Goal: Task Accomplishment & Management: Complete application form

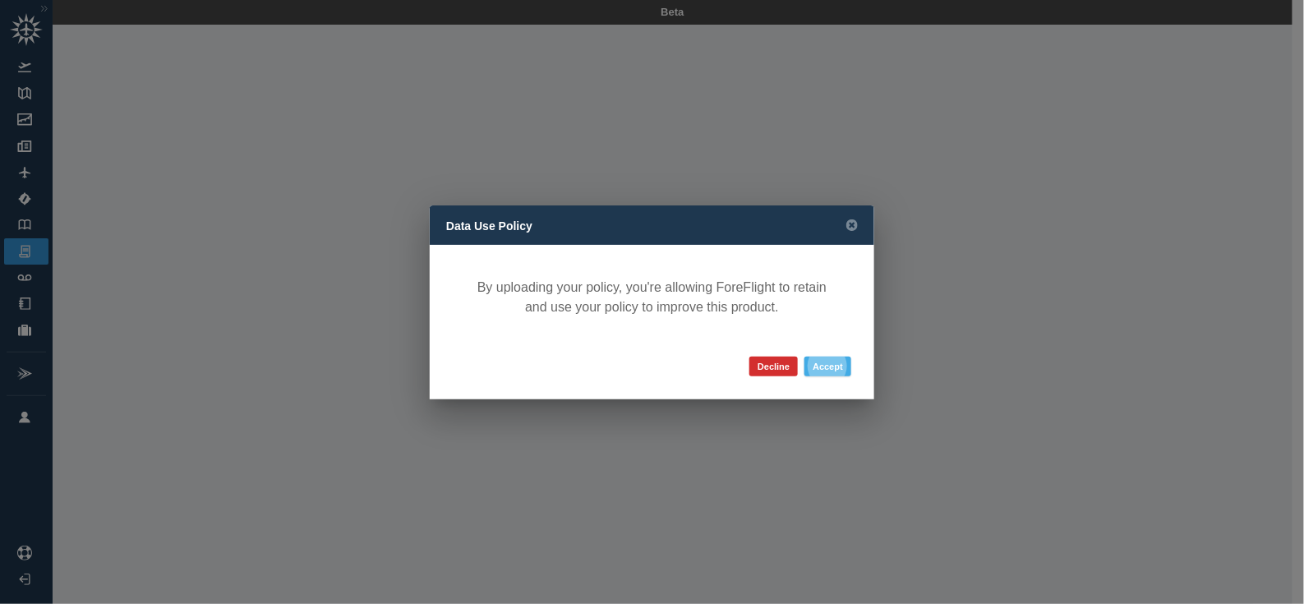
click at [828, 368] on button "Accept" at bounding box center [828, 367] width 47 height 20
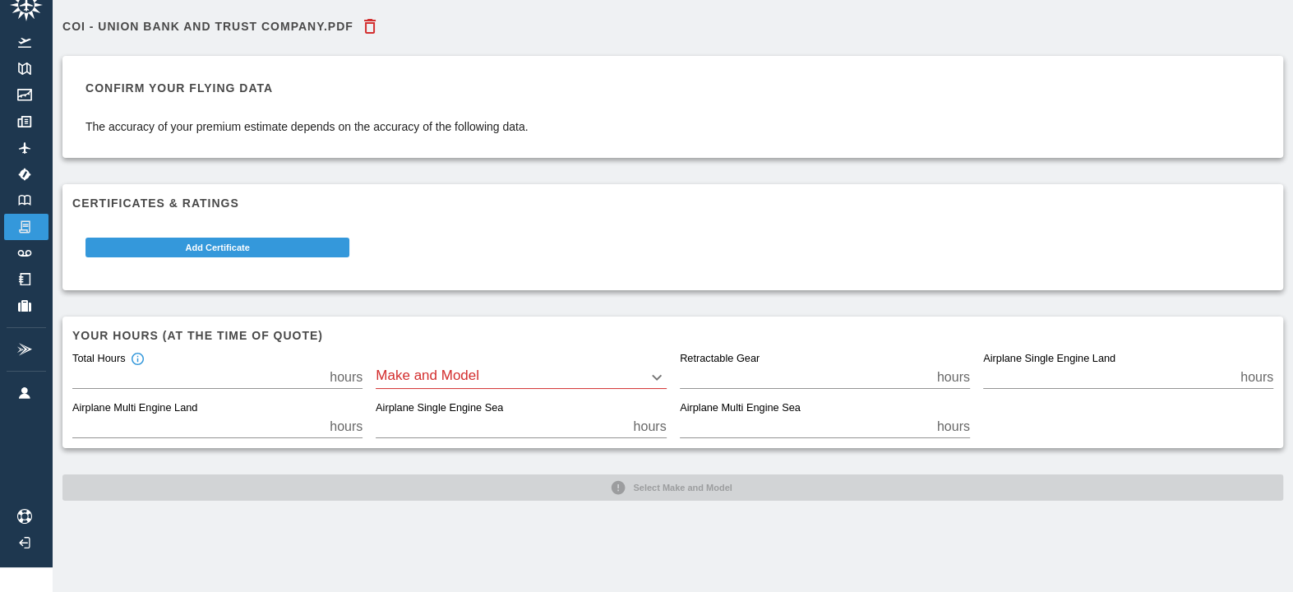
scroll to position [24, 0]
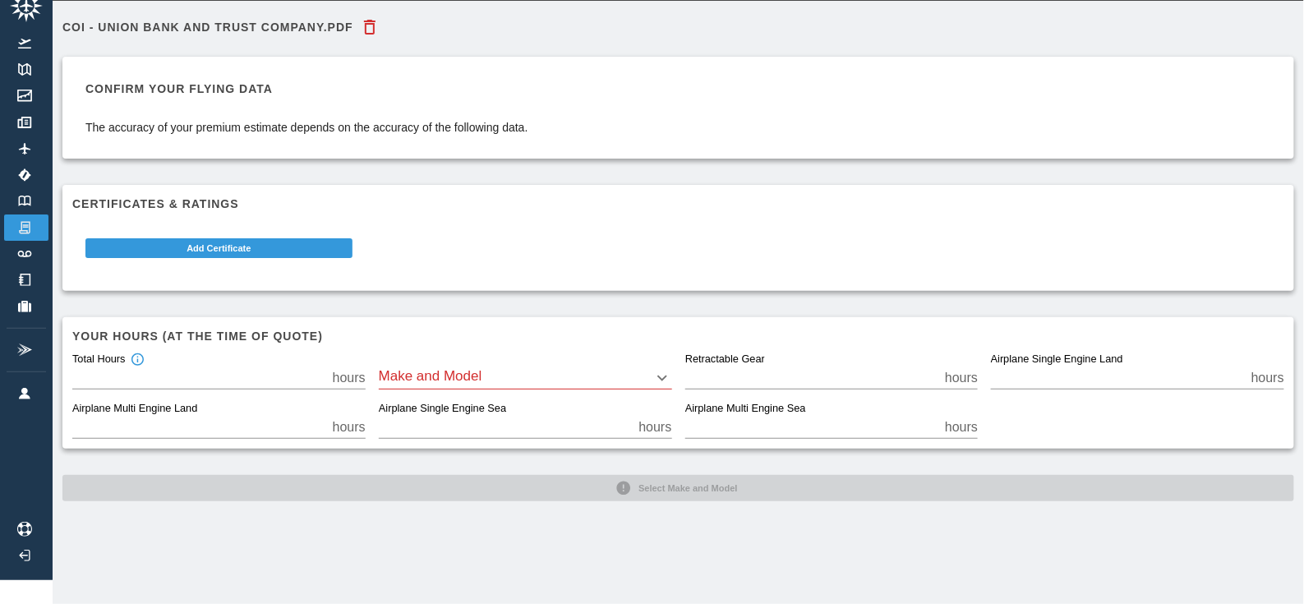
click at [417, 361] on body "Beta COI - Union Bank and Trust Company.pdf Confirm your flying data The accura…" at bounding box center [652, 278] width 1304 height 604
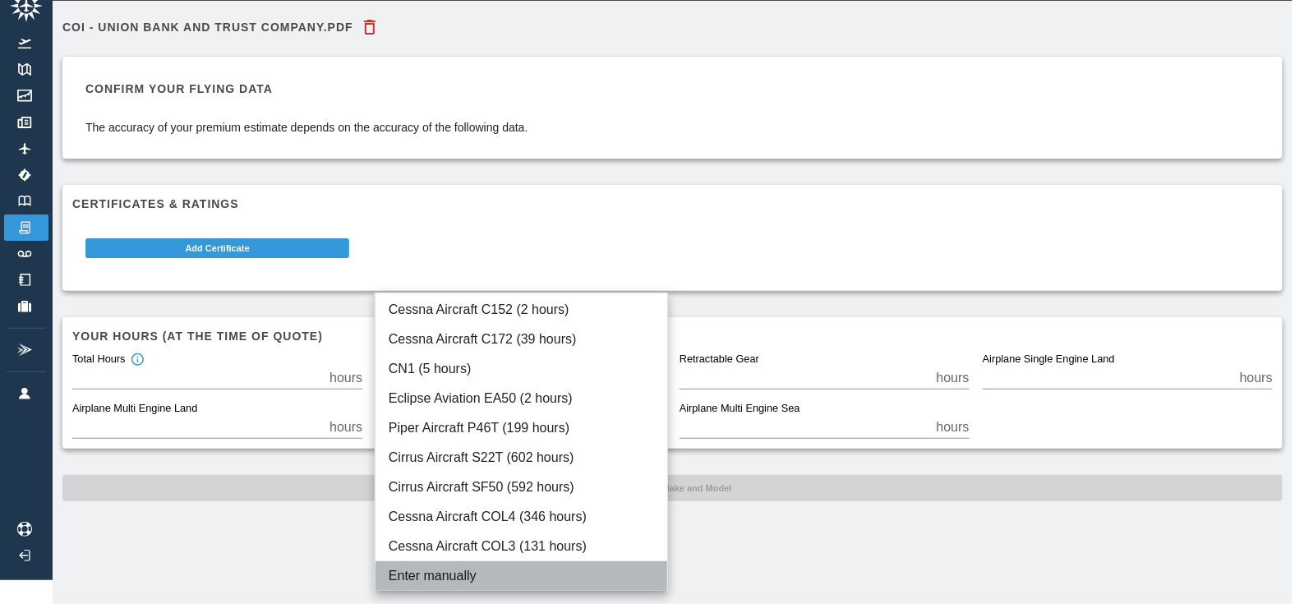
click at [420, 570] on li "Enter manually" at bounding box center [522, 576] width 292 height 30
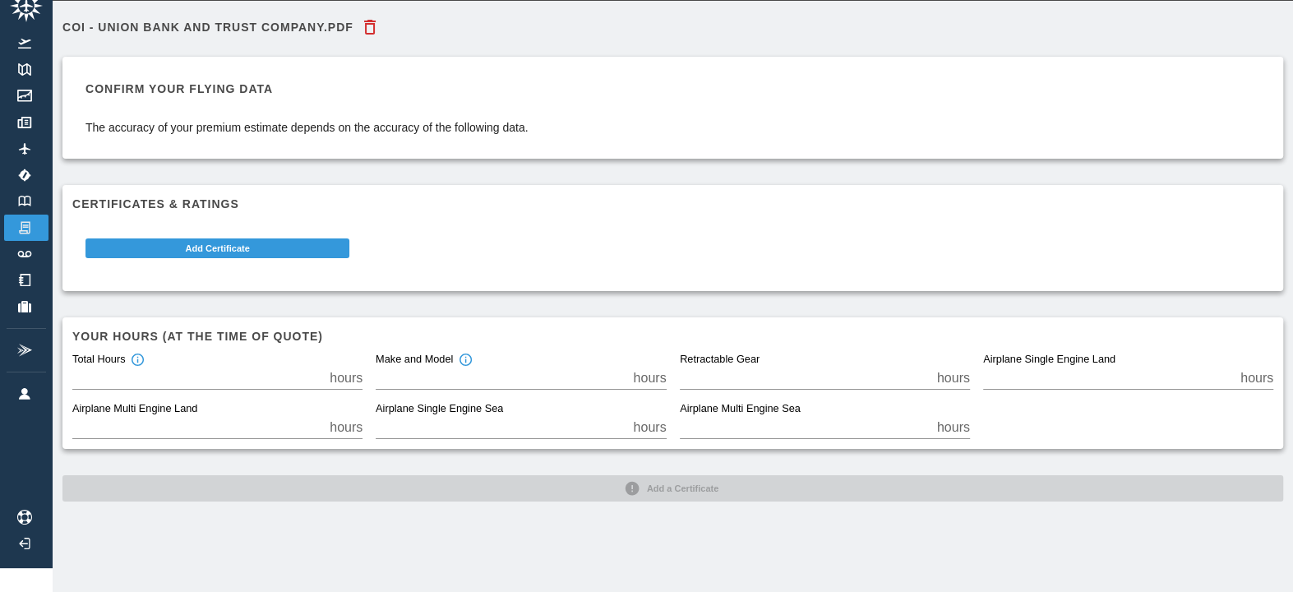
click at [477, 374] on input "*" at bounding box center [501, 378] width 251 height 23
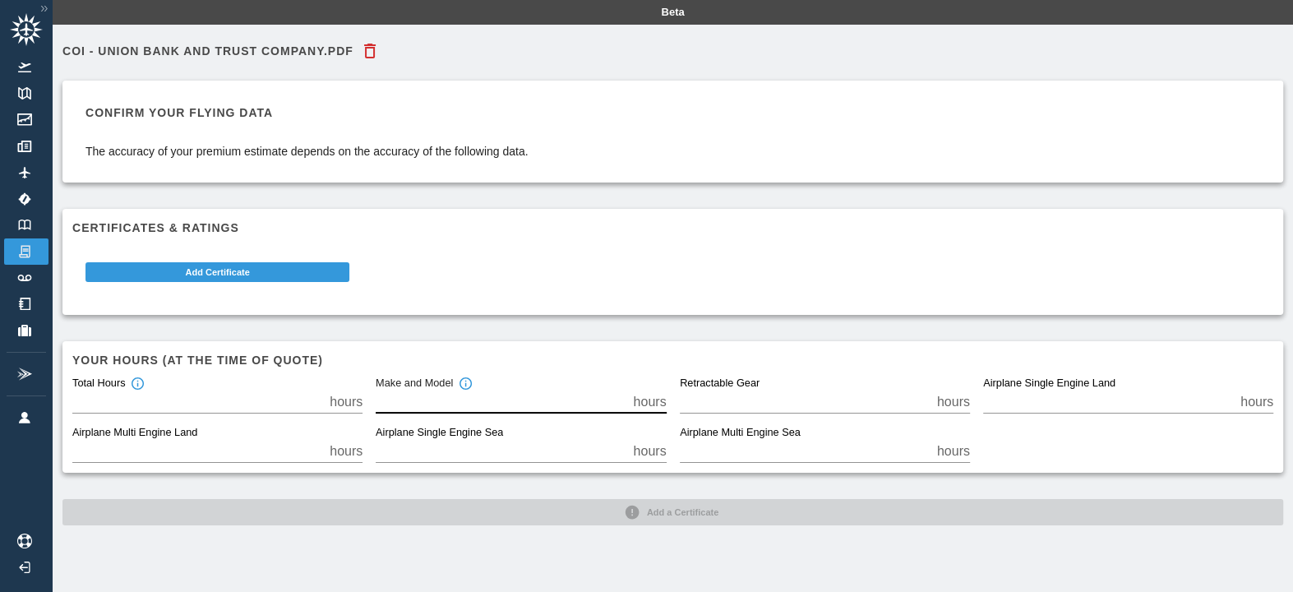
scroll to position [36, 0]
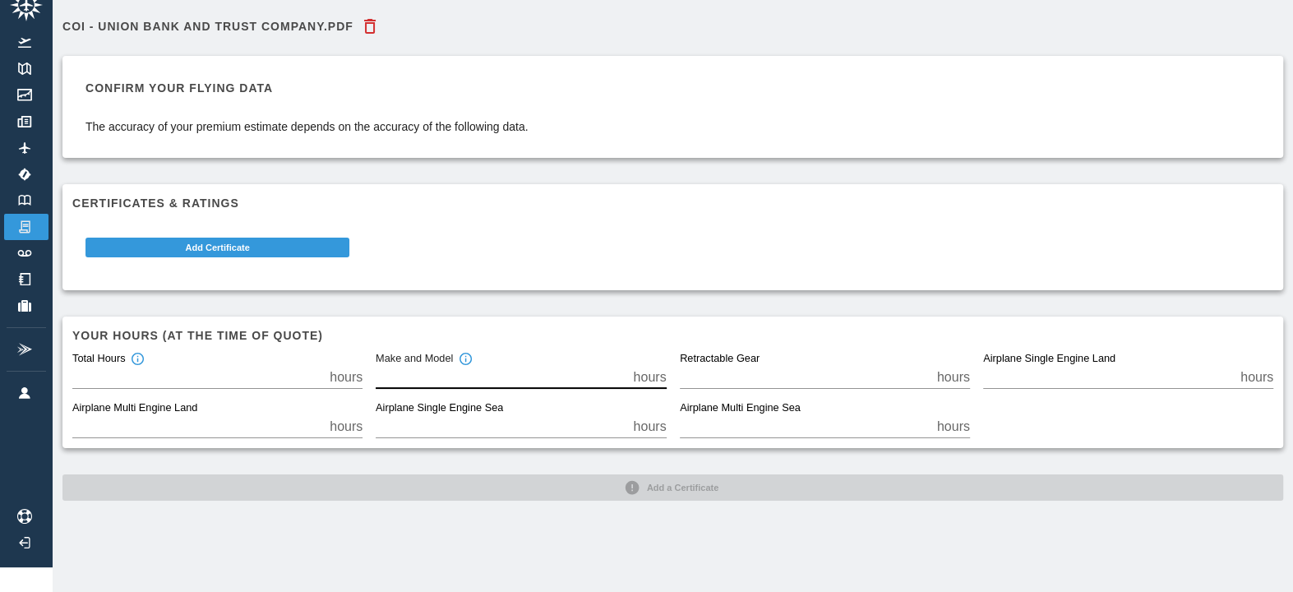
click at [796, 474] on div "COI - Union Bank and Trust Company.pdf Confirm your flying data The accuracy of…" at bounding box center [672, 255] width 1220 height 491
click at [454, 366] on input "*" at bounding box center [501, 377] width 251 height 23
click at [399, 366] on input "*" at bounding box center [501, 377] width 251 height 23
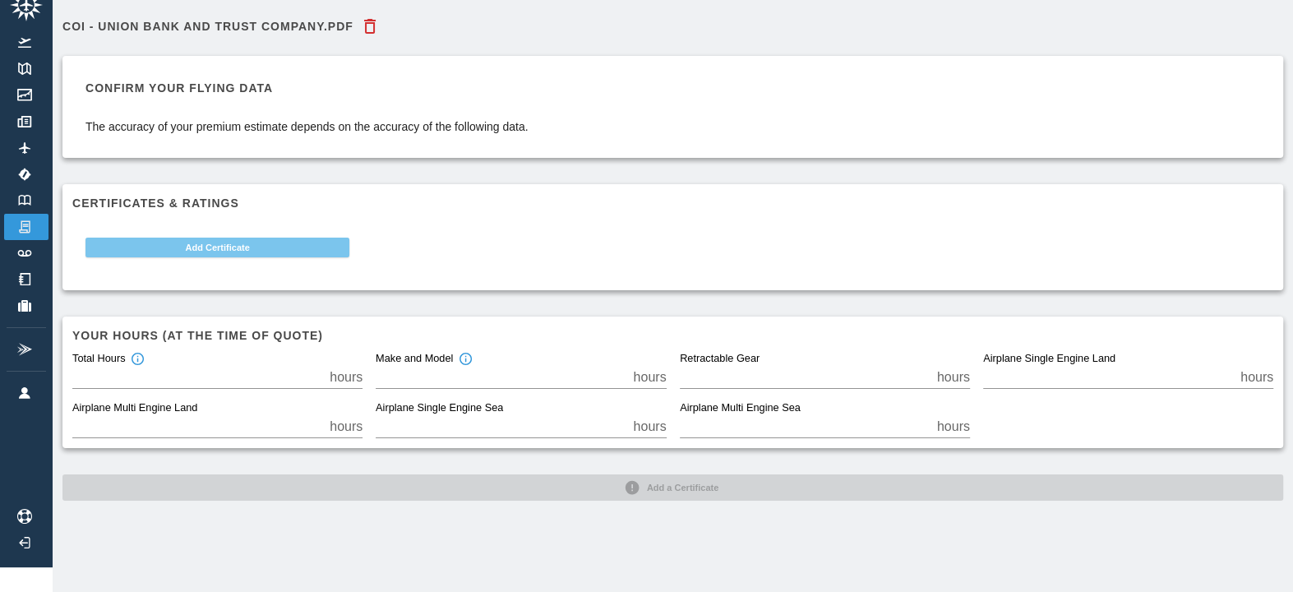
click at [183, 238] on button "Add Certificate" at bounding box center [217, 248] width 264 height 20
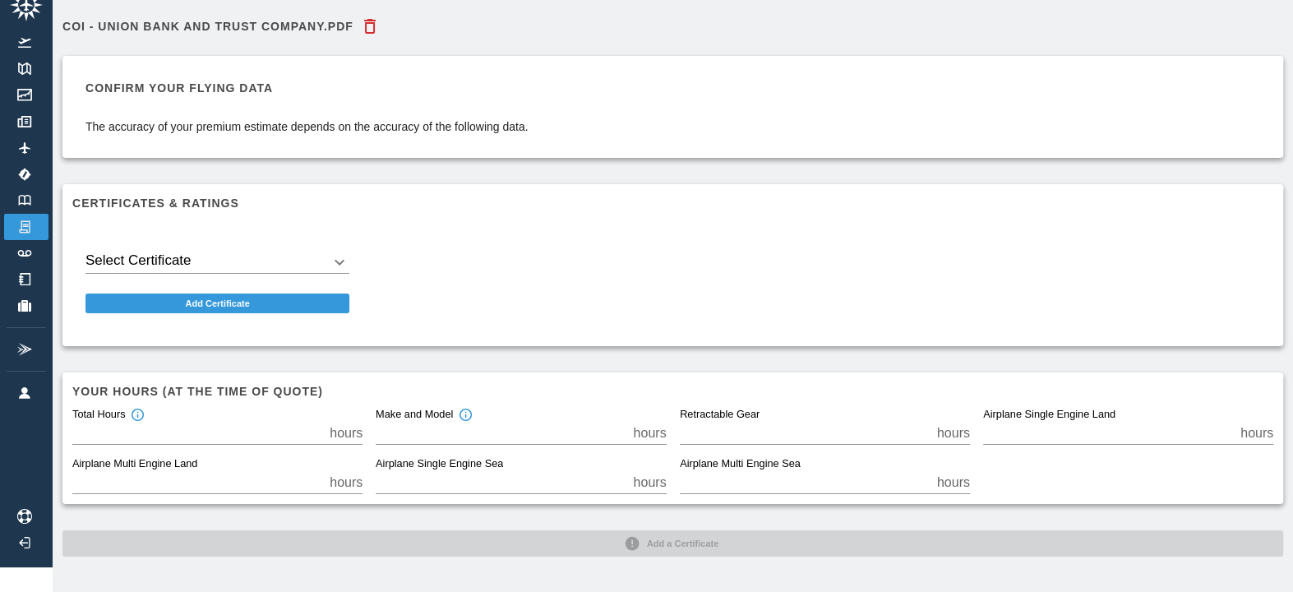
scroll to position [24, 0]
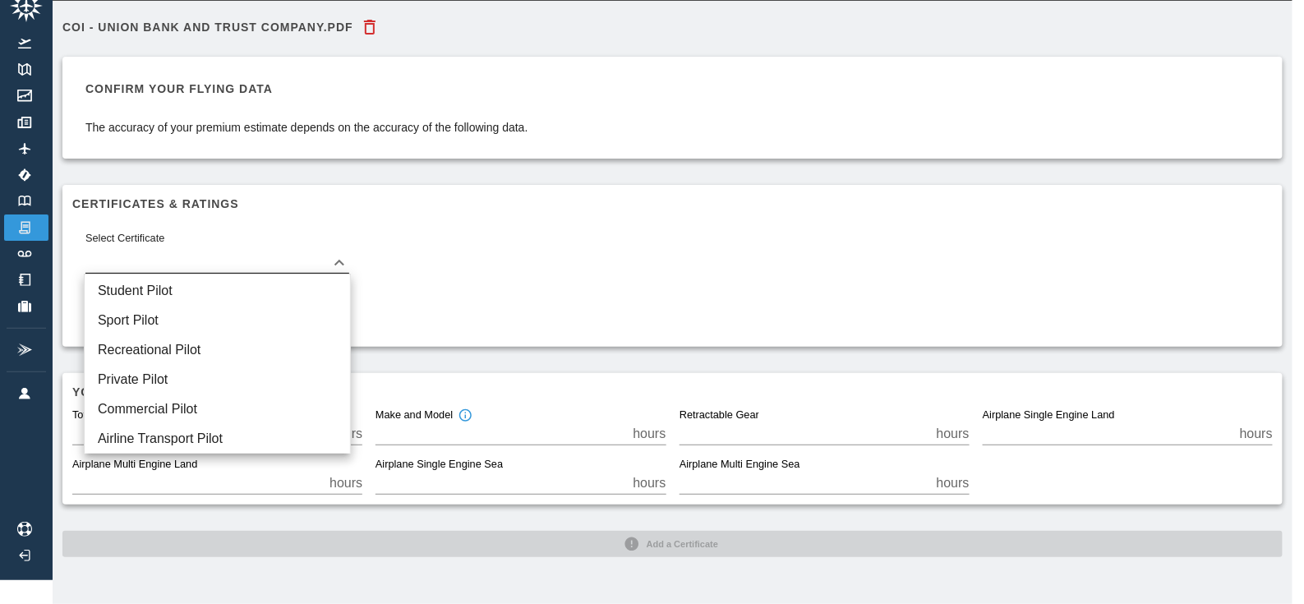
click at [209, 253] on body "Beta COI - Union Bank and Trust Company.pdf Confirm your flying data The accura…" at bounding box center [652, 278] width 1304 height 604
click at [177, 376] on li "Private Pilot" at bounding box center [217, 380] width 265 height 30
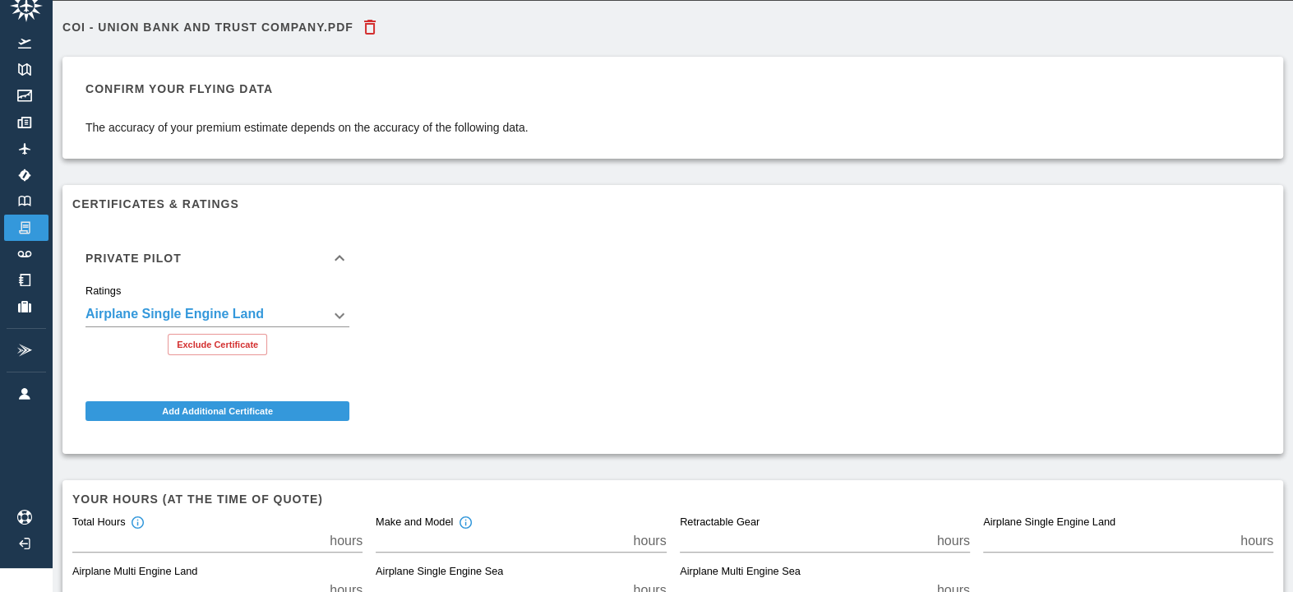
scroll to position [129, 0]
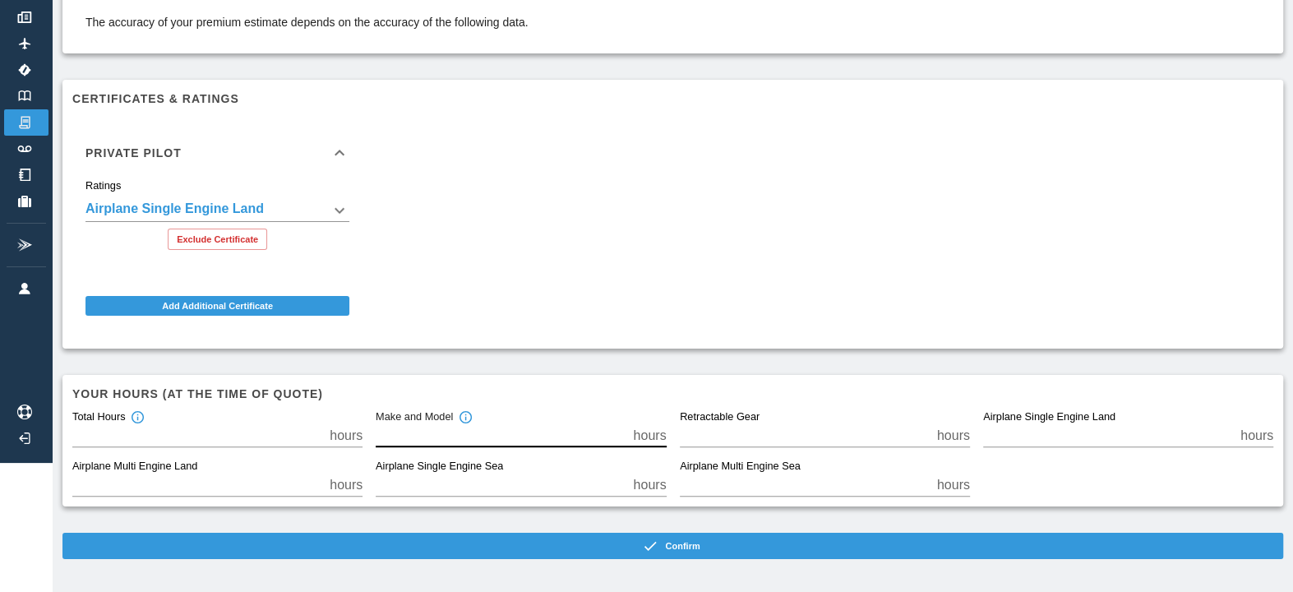
click at [468, 440] on input "*" at bounding box center [501, 435] width 251 height 23
drag, startPoint x: 547, startPoint y: 430, endPoint x: 367, endPoint y: 435, distance: 179.2
click at [367, 435] on div "Make and Model * hours" at bounding box center [513, 422] width 303 height 49
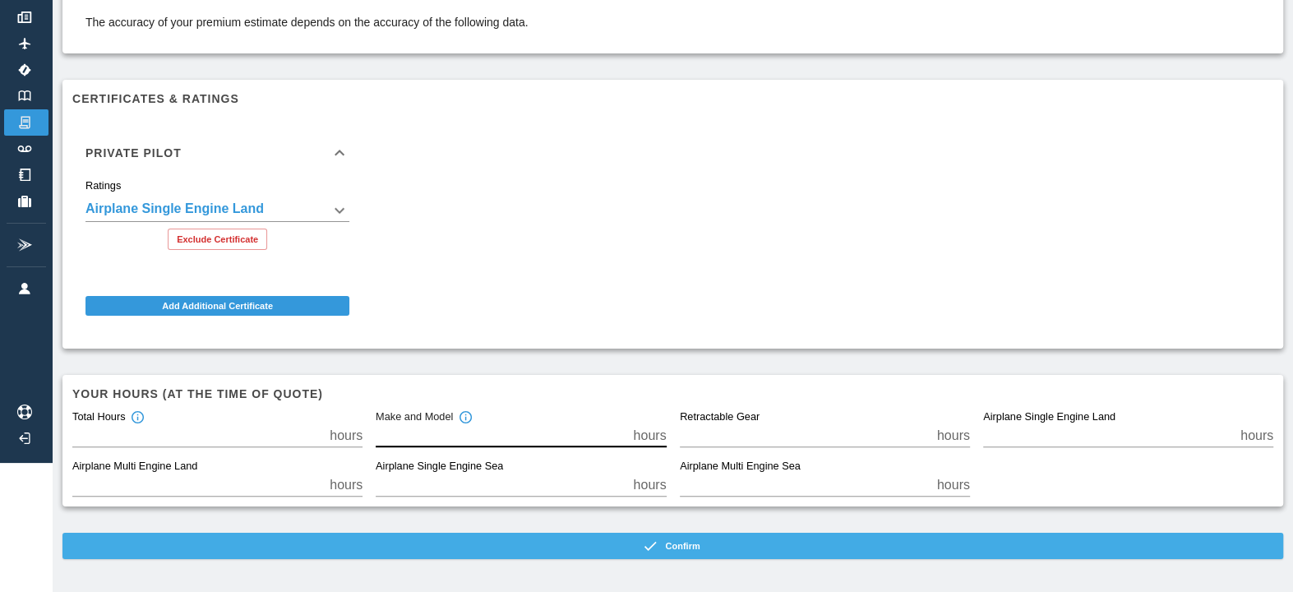
type input "****"
click at [376, 539] on button "Confirm" at bounding box center [672, 546] width 1220 height 26
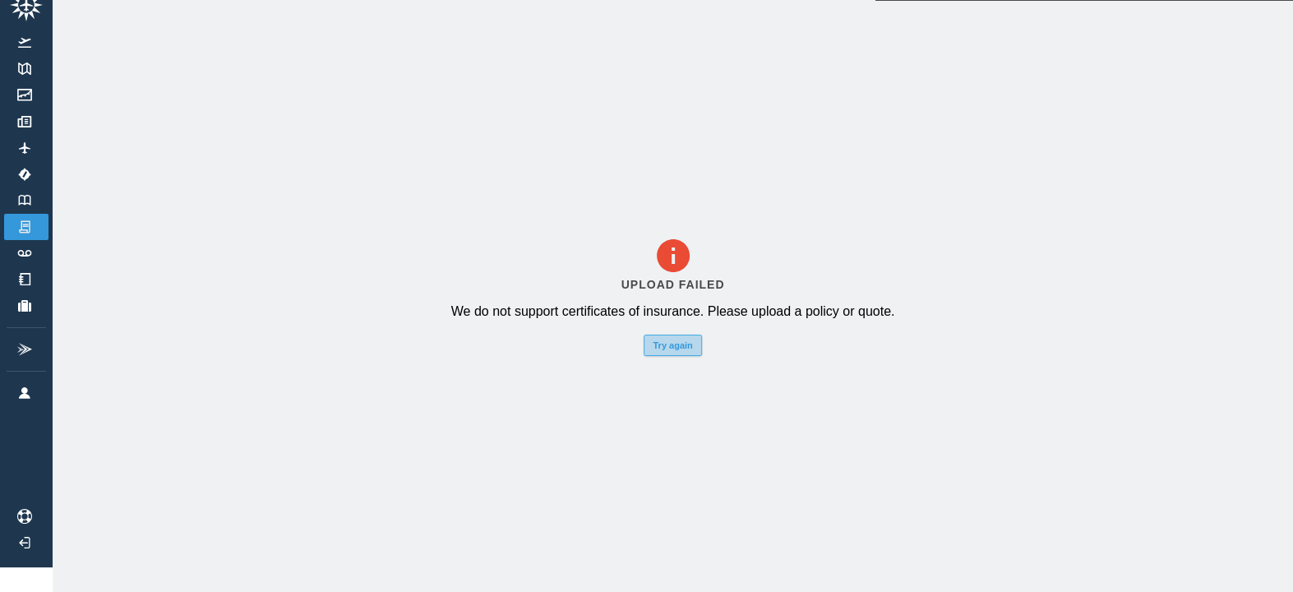
click at [681, 340] on button "Try again" at bounding box center [672, 344] width 58 height 21
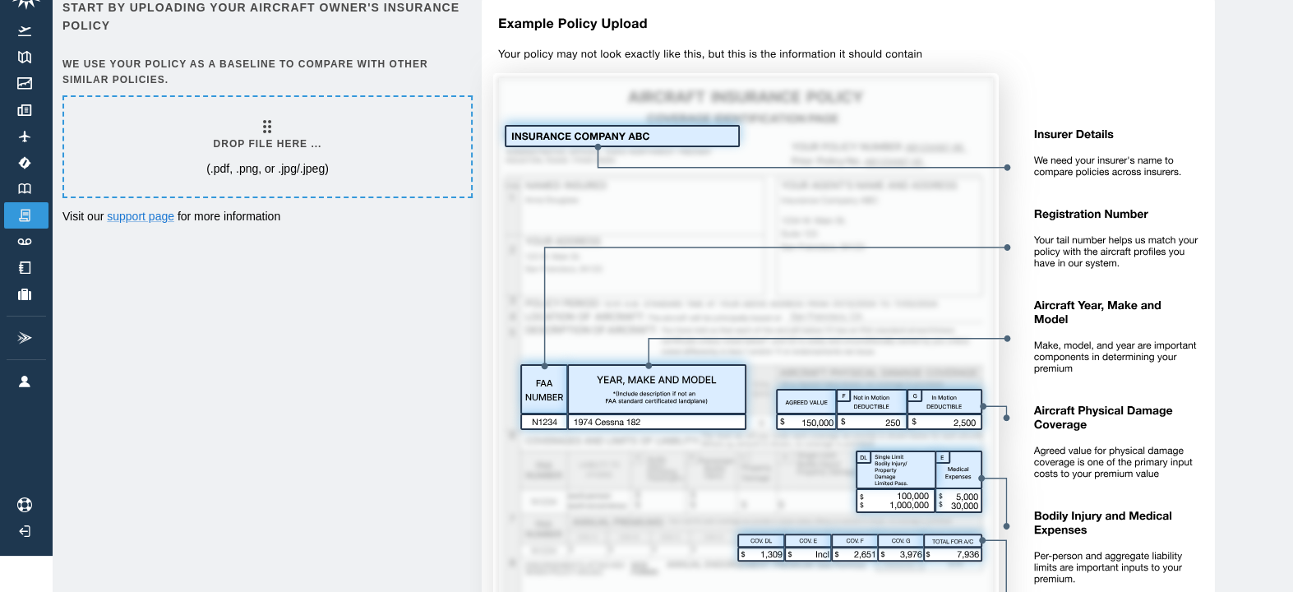
scroll to position [24, 0]
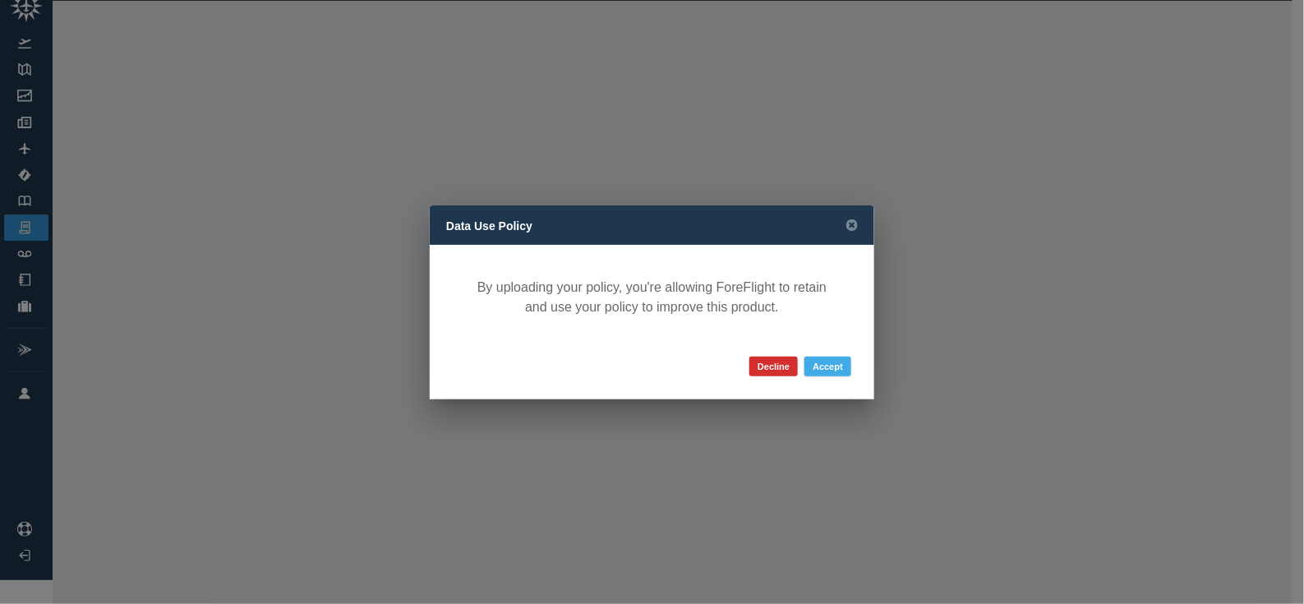
click at [826, 371] on button "Accept" at bounding box center [828, 367] width 47 height 20
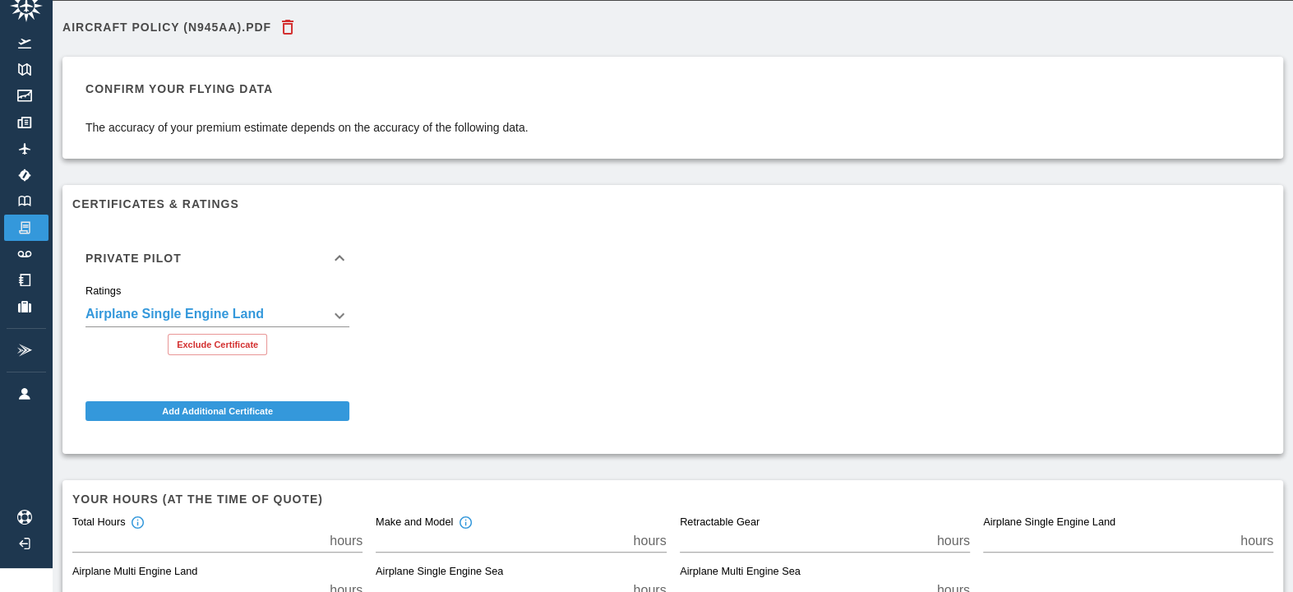
scroll to position [129, 0]
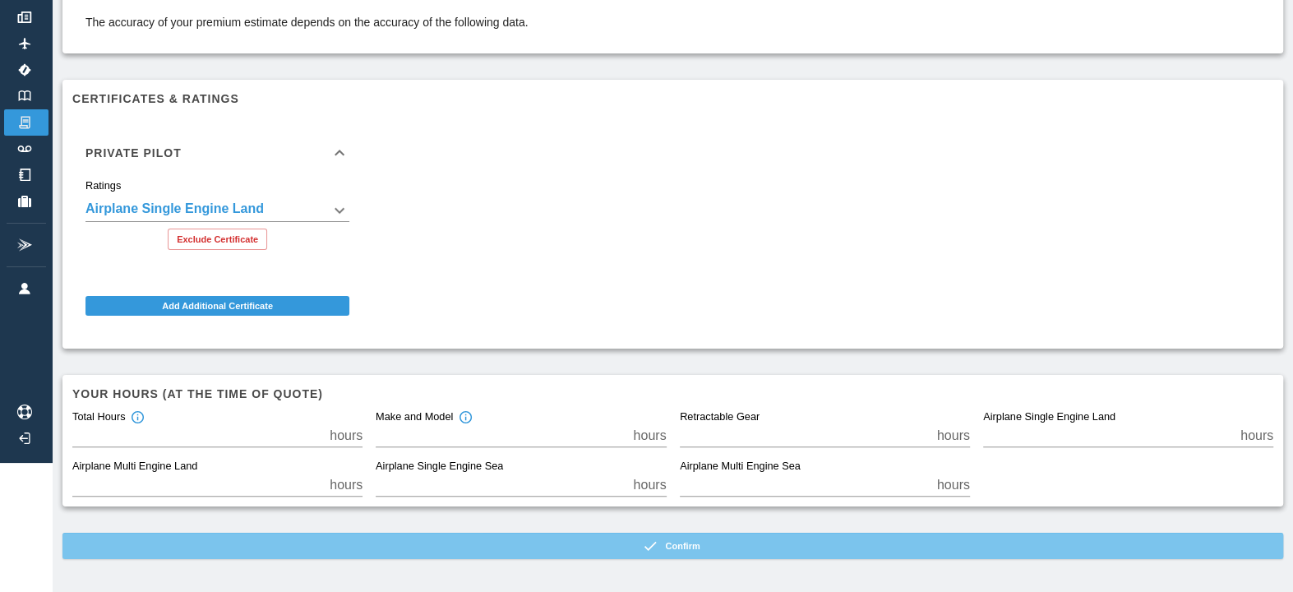
click at [571, 547] on button "Confirm" at bounding box center [672, 546] width 1220 height 26
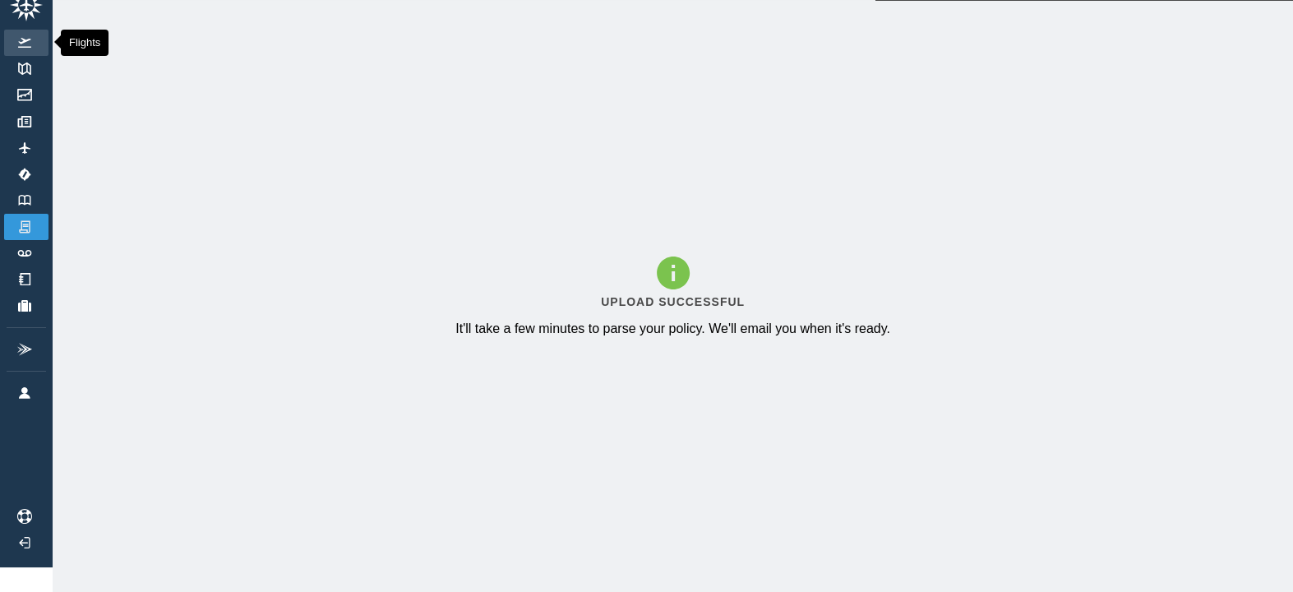
click at [25, 37] on link "Flights" at bounding box center [26, 43] width 44 height 26
